Goal: Task Accomplishment & Management: Use online tool/utility

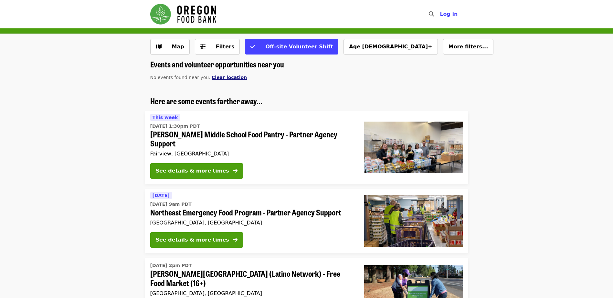
click at [222, 76] on span "Clear location" at bounding box center [229, 77] width 35 height 5
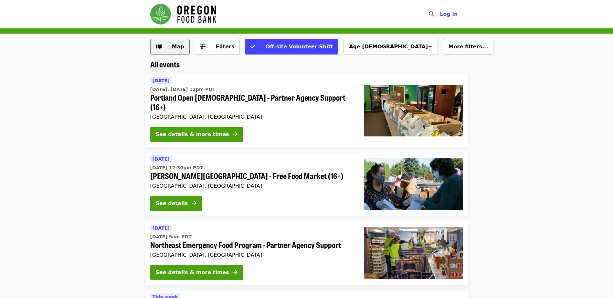
click at [174, 45] on span "Map" at bounding box center [178, 47] width 12 height 6
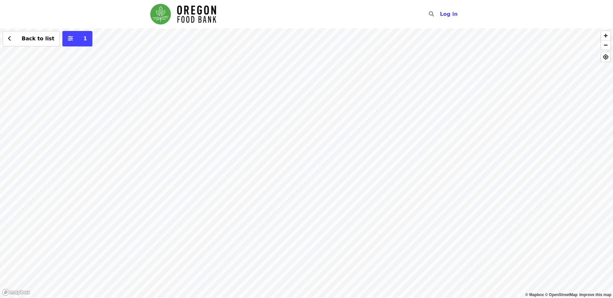
drag, startPoint x: 287, startPoint y: 74, endPoint x: 263, endPoint y: 146, distance: 75.4
click at [263, 146] on div "Back to list 1" at bounding box center [306, 163] width 613 height 270
click at [311, 159] on div "Back to list 1" at bounding box center [306, 163] width 613 height 270
click at [325, 156] on div "Back to list 1" at bounding box center [306, 163] width 613 height 270
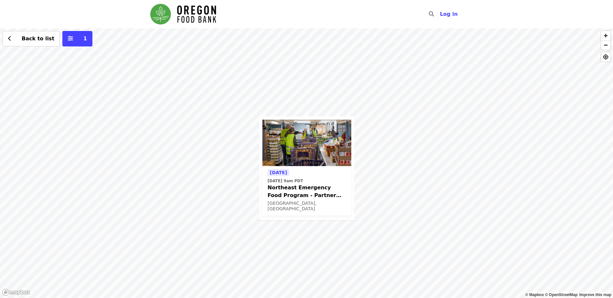
click at [285, 192] on span "Northeast Emergency Food Program - Partner Agency Support" at bounding box center [306, 192] width 78 height 16
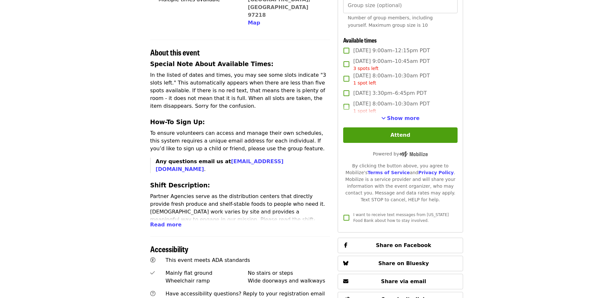
scroll to position [132, 0]
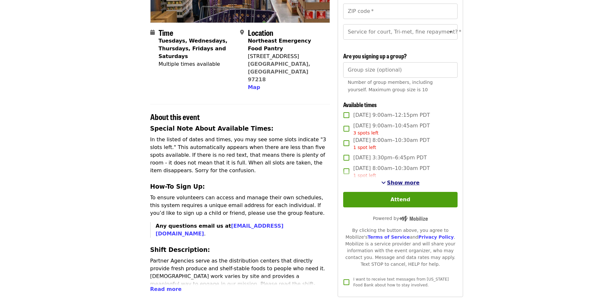
click at [395, 186] on span "Show more" at bounding box center [403, 183] width 33 height 6
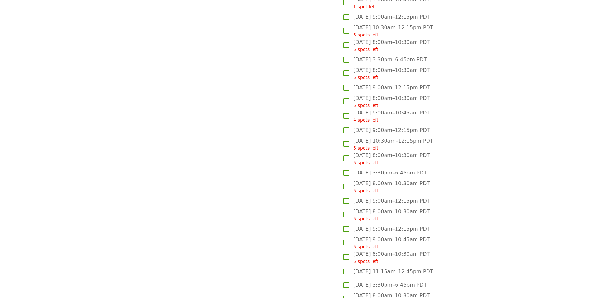
scroll to position [1166, 0]
